Goal: Check status: Check status

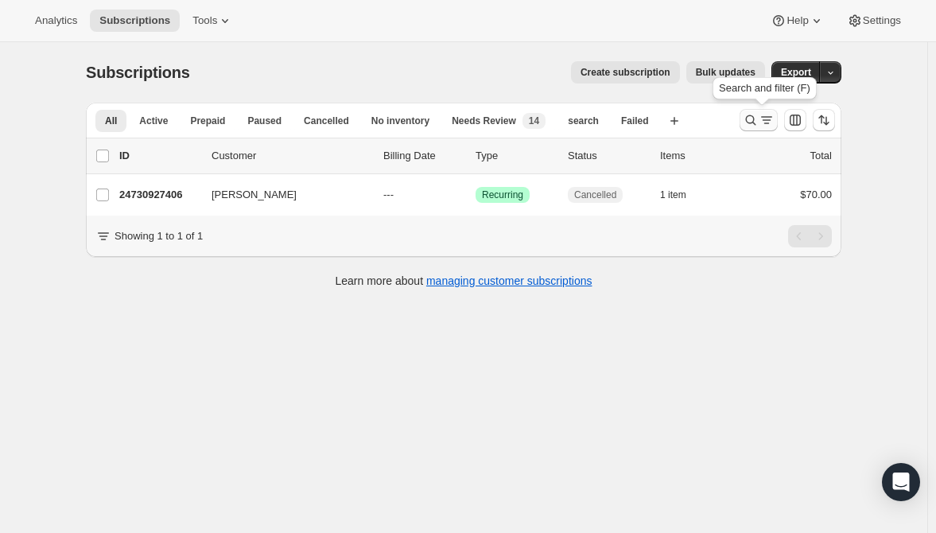
click at [752, 121] on icon "Search and filter results" at bounding box center [750, 120] width 16 height 16
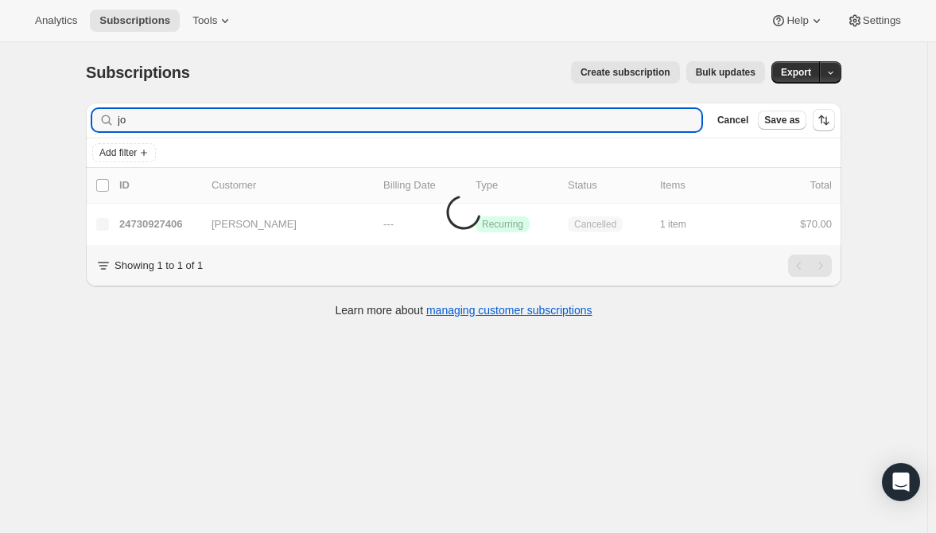
type input "j"
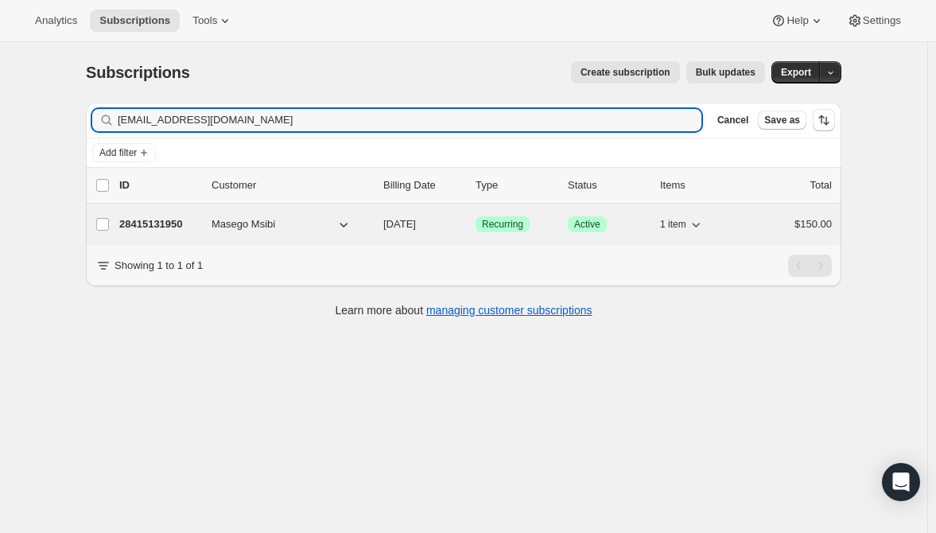
type input "[EMAIL_ADDRESS][DOMAIN_NAME]"
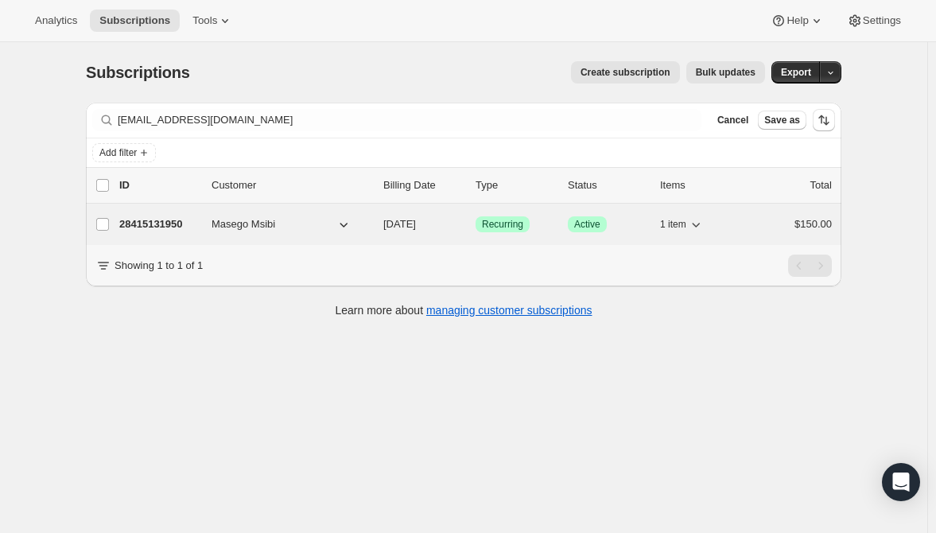
click at [159, 218] on p "28415131950" at bounding box center [158, 224] width 79 height 16
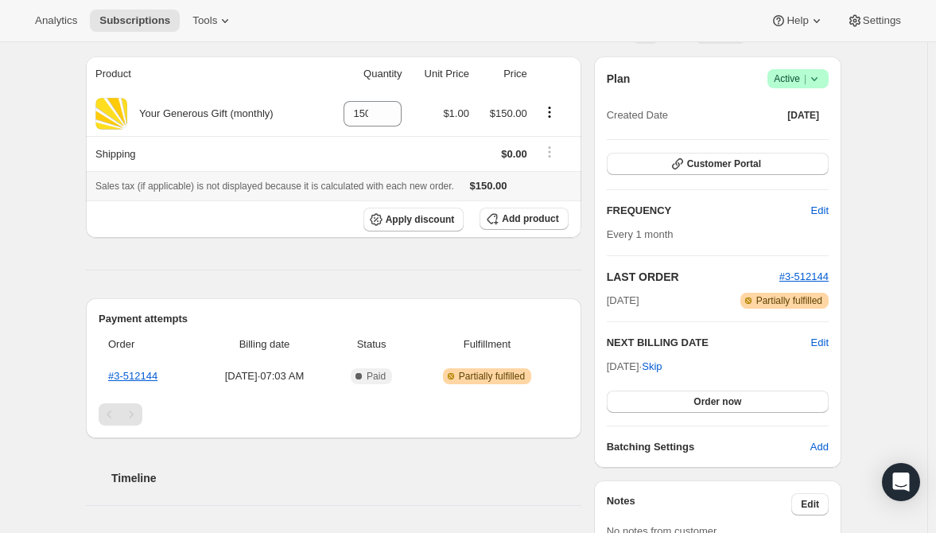
scroll to position [134, 0]
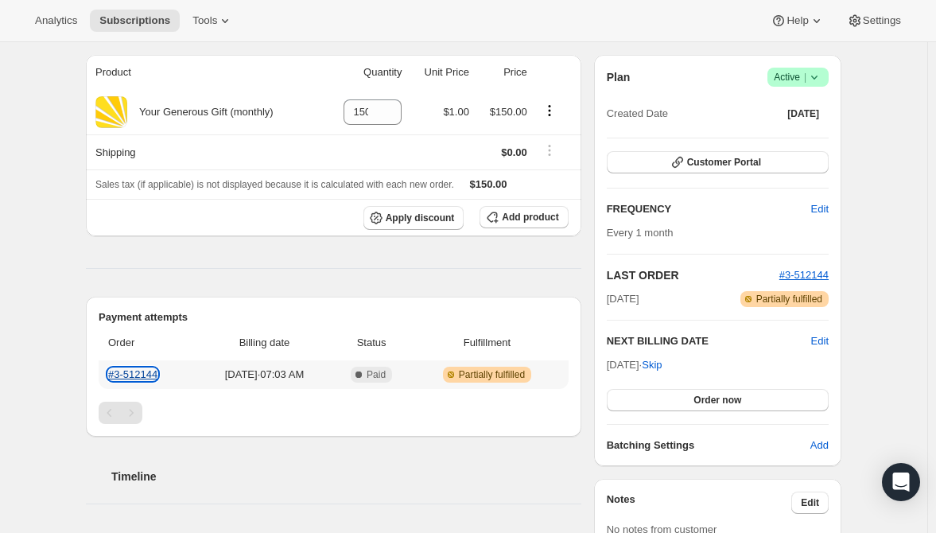
click at [145, 372] on link "#3-512144" at bounding box center [132, 374] width 49 height 12
